Goal: Task Accomplishment & Management: Use online tool/utility

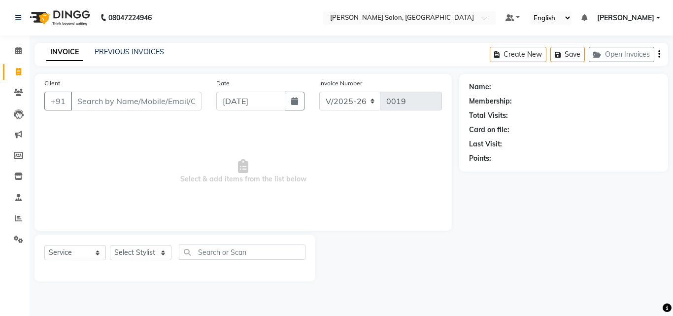
select select "8959"
select select "service"
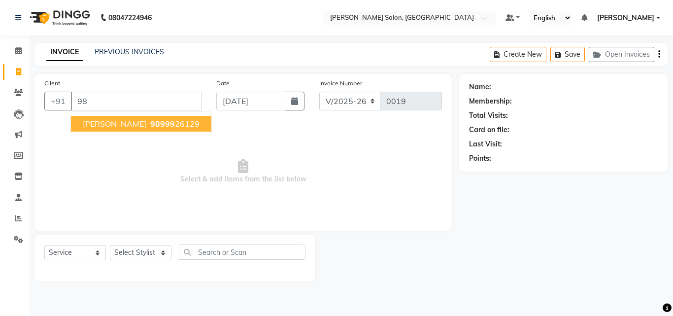
type input "9"
click at [167, 124] on ngb-highlight "9899926129" at bounding box center [172, 124] width 49 height 10
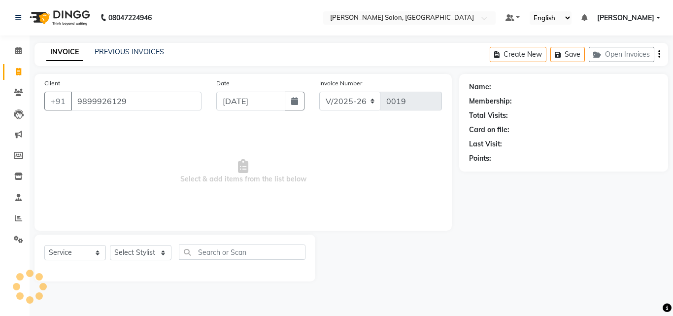
type input "9899926129"
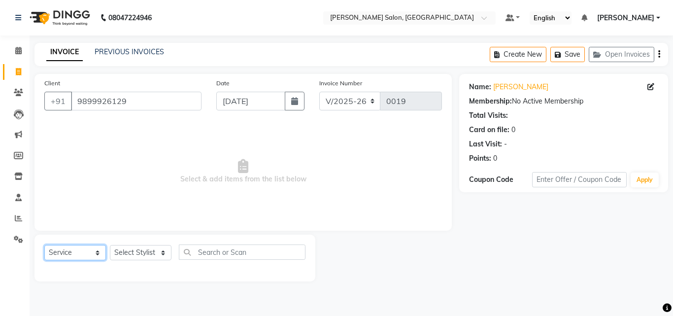
click at [77, 246] on select "Select Service Product Membership Package Voucher Prepaid Gift Card" at bounding box center [75, 252] width 62 height 15
click at [154, 247] on select "Select Stylist [PERSON_NAME] [PERSON_NAME] KISHAN neha [PERSON_NAME] [PERSON_NA…" at bounding box center [141, 252] width 62 height 15
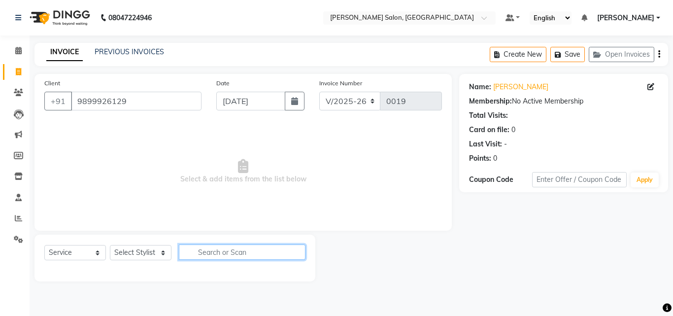
click at [224, 248] on input "text" at bounding box center [242, 251] width 127 height 15
click at [19, 46] on span at bounding box center [18, 50] width 17 height 11
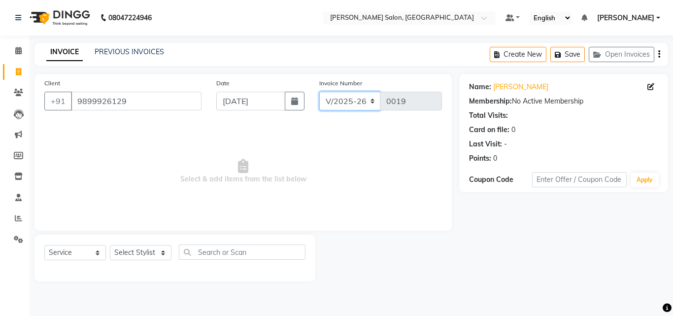
click at [376, 105] on select "V/2025 V/2025-26" at bounding box center [350, 101] width 62 height 19
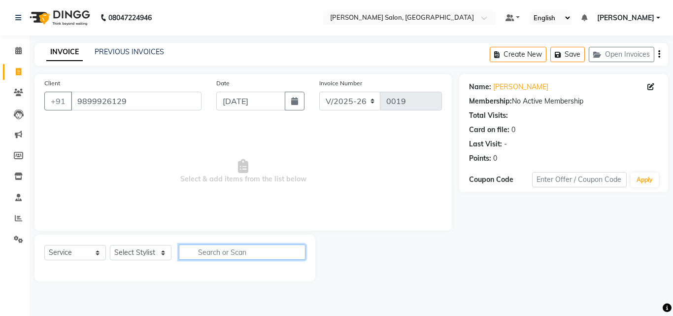
click at [251, 248] on input "text" at bounding box center [242, 251] width 127 height 15
type input "TON"
click at [150, 97] on input "9899926129" at bounding box center [136, 101] width 131 height 19
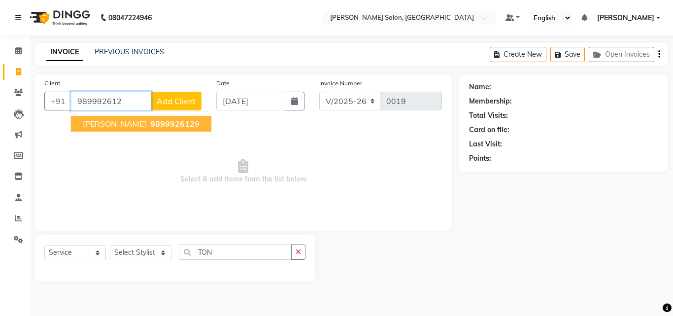
click at [150, 128] on span "989992612" at bounding box center [172, 124] width 44 height 10
type input "9899926129"
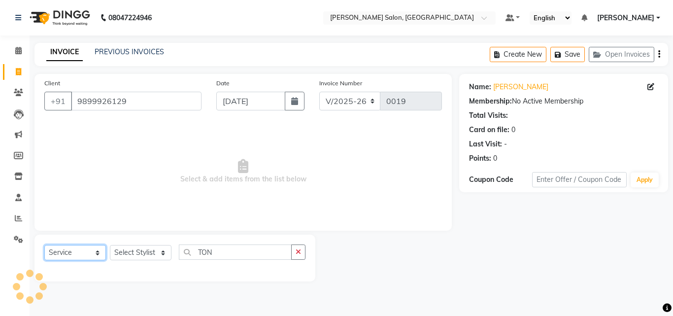
click at [82, 247] on select "Select Service Product Membership Package Voucher Prepaid Gift Card" at bounding box center [75, 252] width 62 height 15
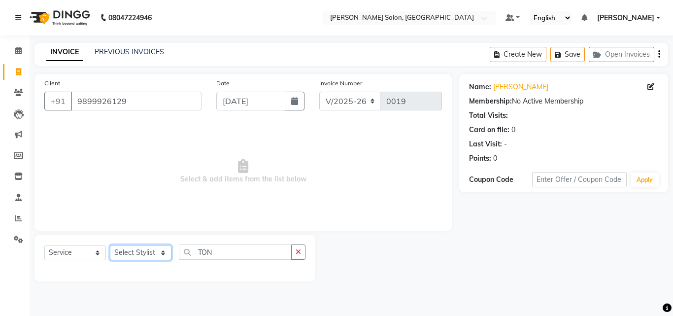
click at [153, 256] on select "Select Stylist [PERSON_NAME] [PERSON_NAME] KISHAN neha [PERSON_NAME] [PERSON_NA…" at bounding box center [141, 252] width 62 height 15
select select "90636"
click at [110, 245] on select "Select Stylist [PERSON_NAME] [PERSON_NAME] KISHAN neha [PERSON_NAME] [PERSON_NA…" at bounding box center [141, 252] width 62 height 15
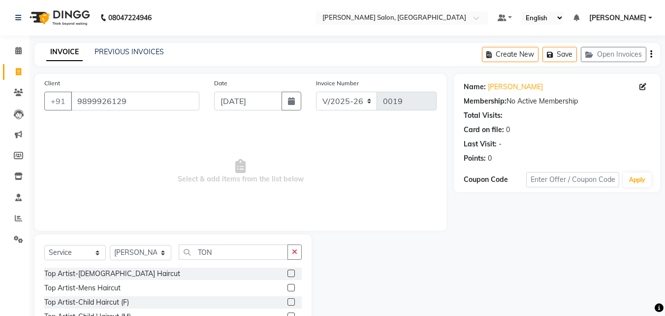
click at [210, 273] on div "Top Artist-[DEMOGRAPHIC_DATA] Haircut" at bounding box center [173, 273] width 258 height 12
click at [254, 250] on input "TON" at bounding box center [233, 251] width 109 height 15
type input "T"
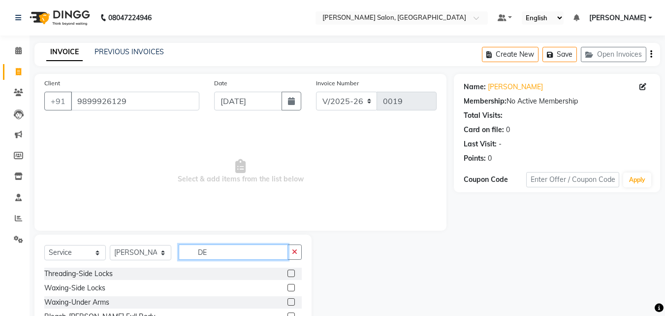
type input "D"
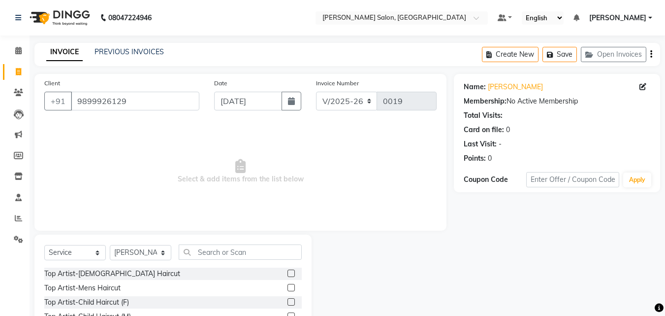
scroll to position [79, 0]
